Goal: Task Accomplishment & Management: Manage account settings

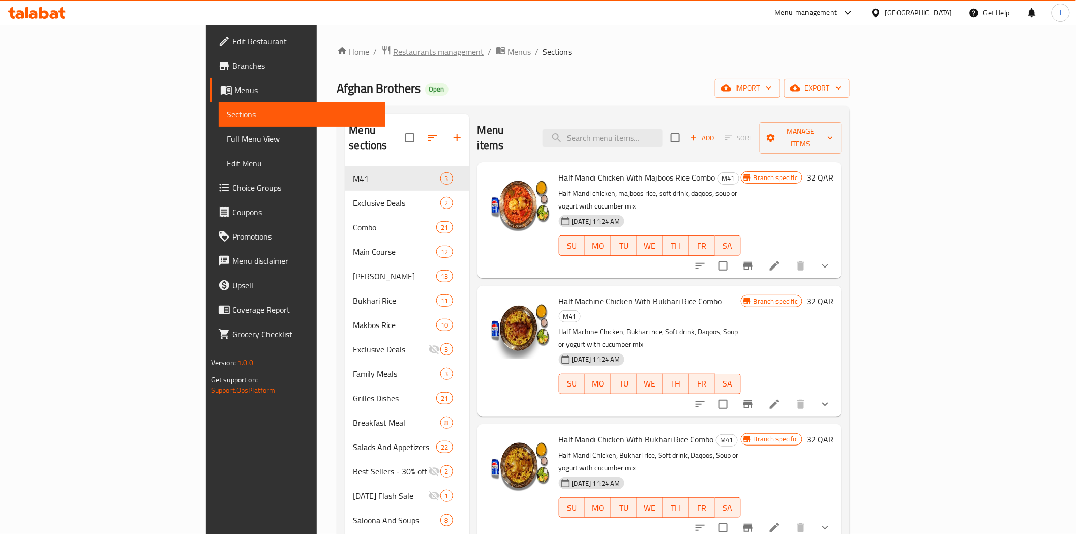
click at [394, 49] on span "Restaurants management" at bounding box center [439, 52] width 91 height 12
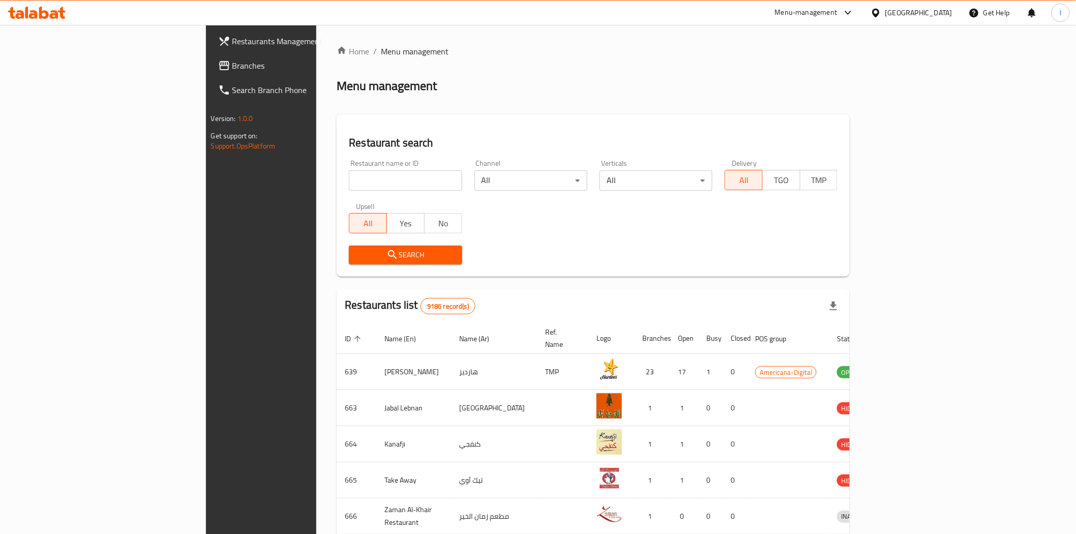
click at [349, 179] on input "search" at bounding box center [405, 180] width 113 height 20
paste input "694868"
type input "694868"
click at [357, 252] on span "Search" at bounding box center [405, 255] width 97 height 13
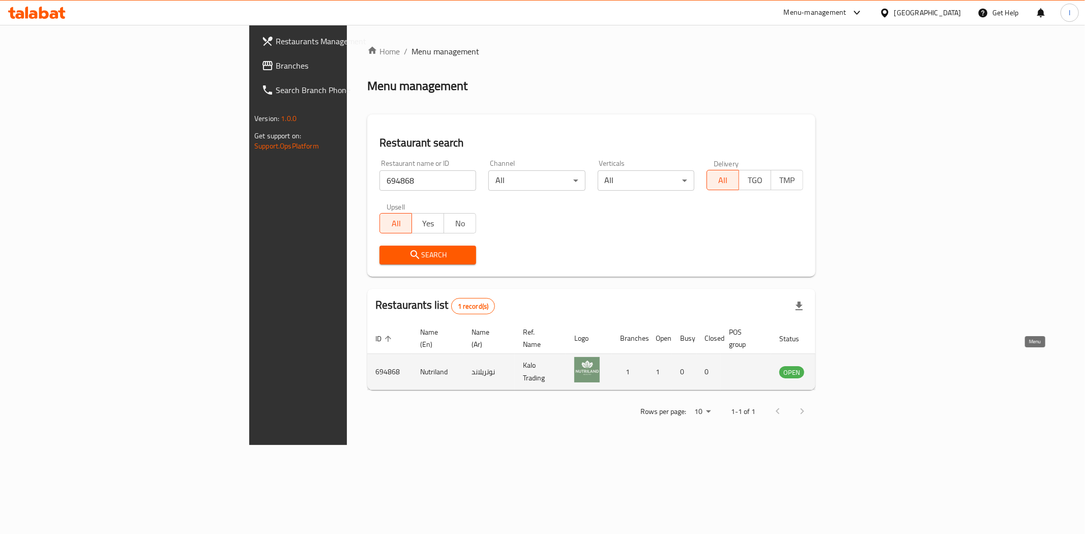
click at [844, 368] on icon "enhanced table" at bounding box center [838, 372] width 11 height 9
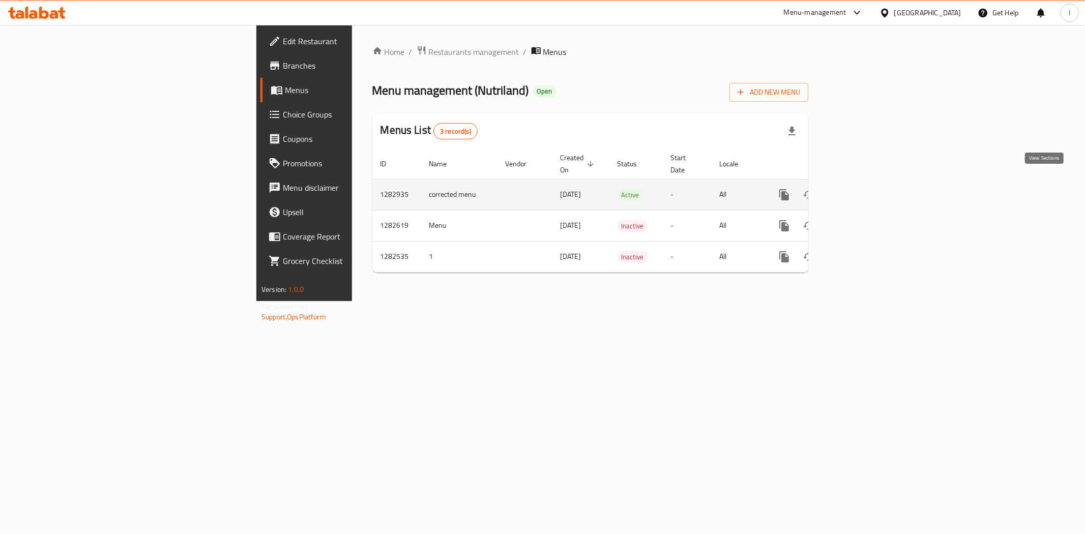
click at [862, 190] on icon "enhanced table" at bounding box center [857, 194] width 9 height 9
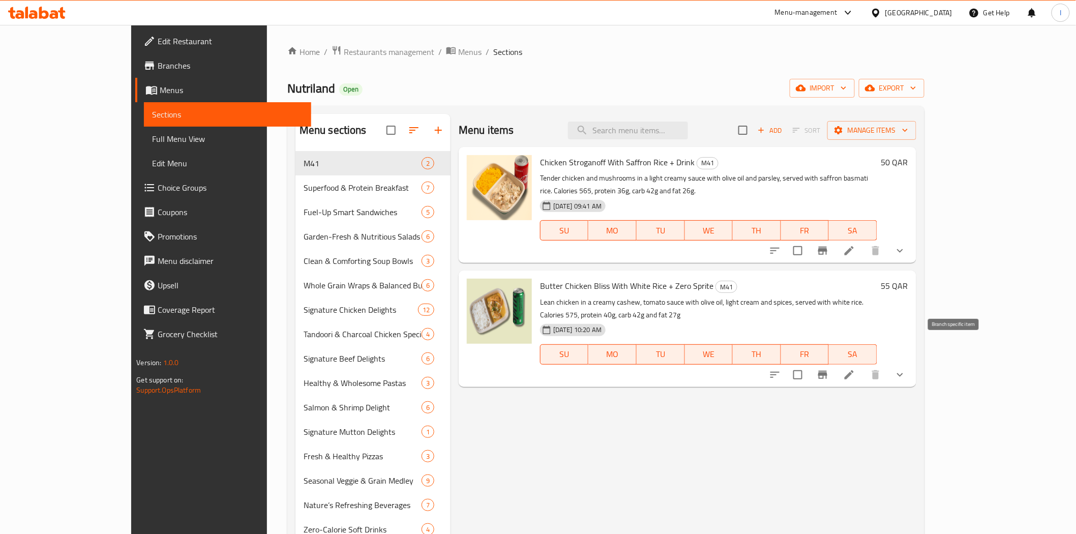
click at [827, 371] on icon "Branch-specific-item" at bounding box center [822, 375] width 9 height 8
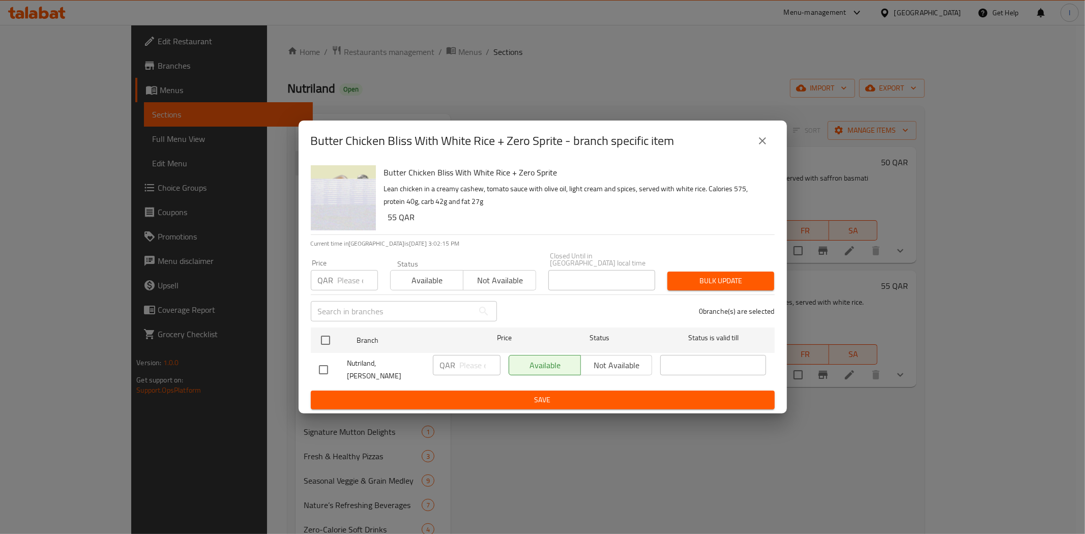
click at [760, 146] on icon "close" at bounding box center [762, 141] width 12 height 12
